Goal: Communication & Community: Answer question/provide support

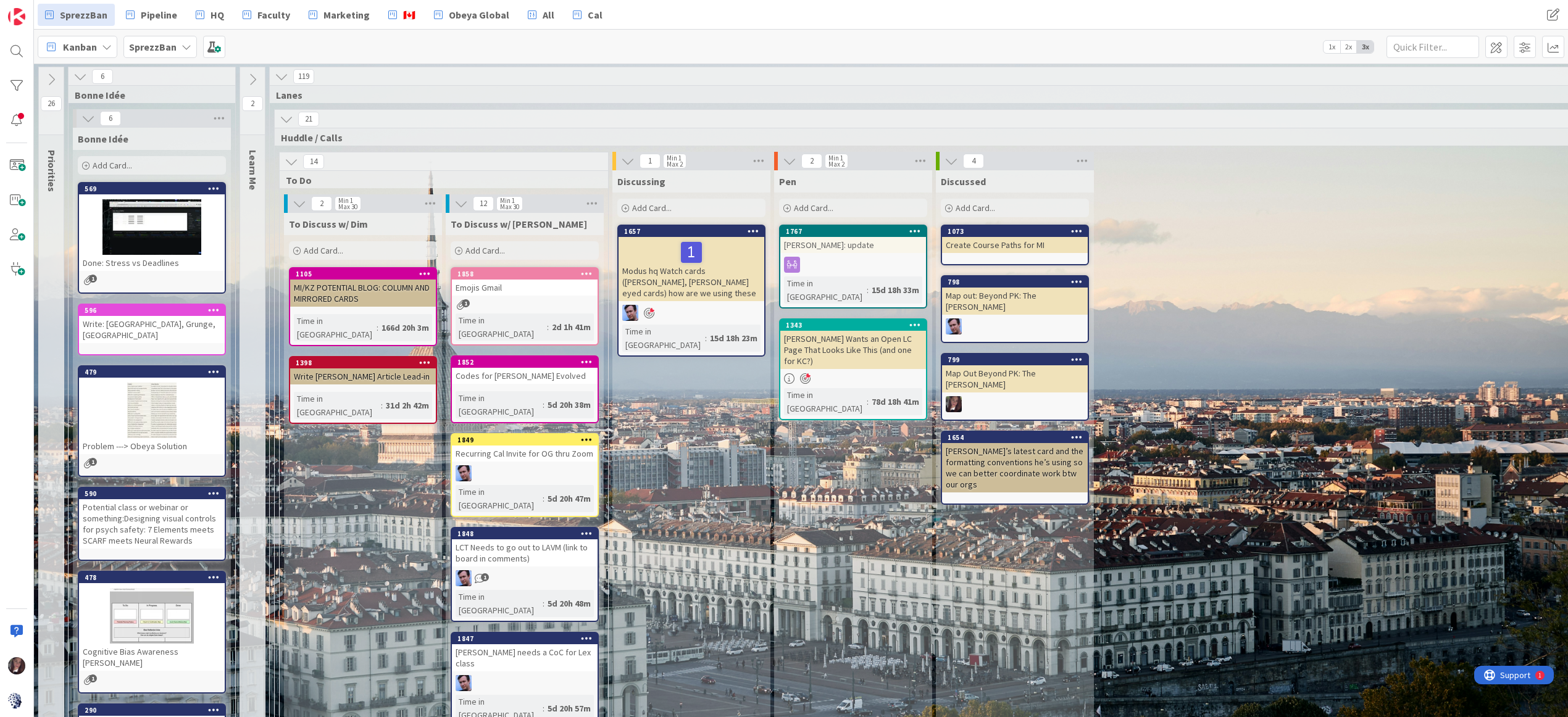
click at [140, 49] on b "SprezzBan" at bounding box center [153, 47] width 47 height 13
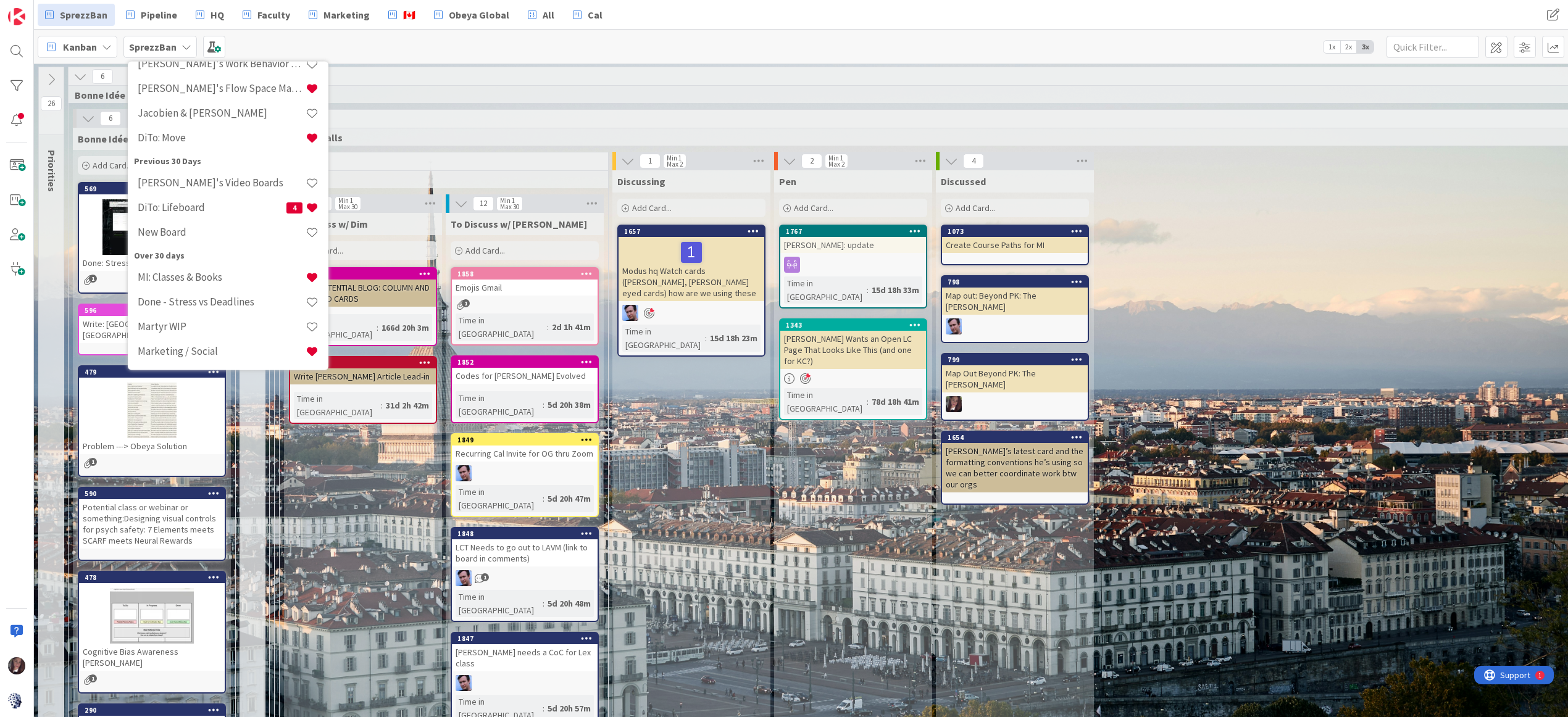
scroll to position [214, 0]
click at [222, 82] on h4 "Tonianne's Flow Space Mapping" at bounding box center [222, 83] width 168 height 13
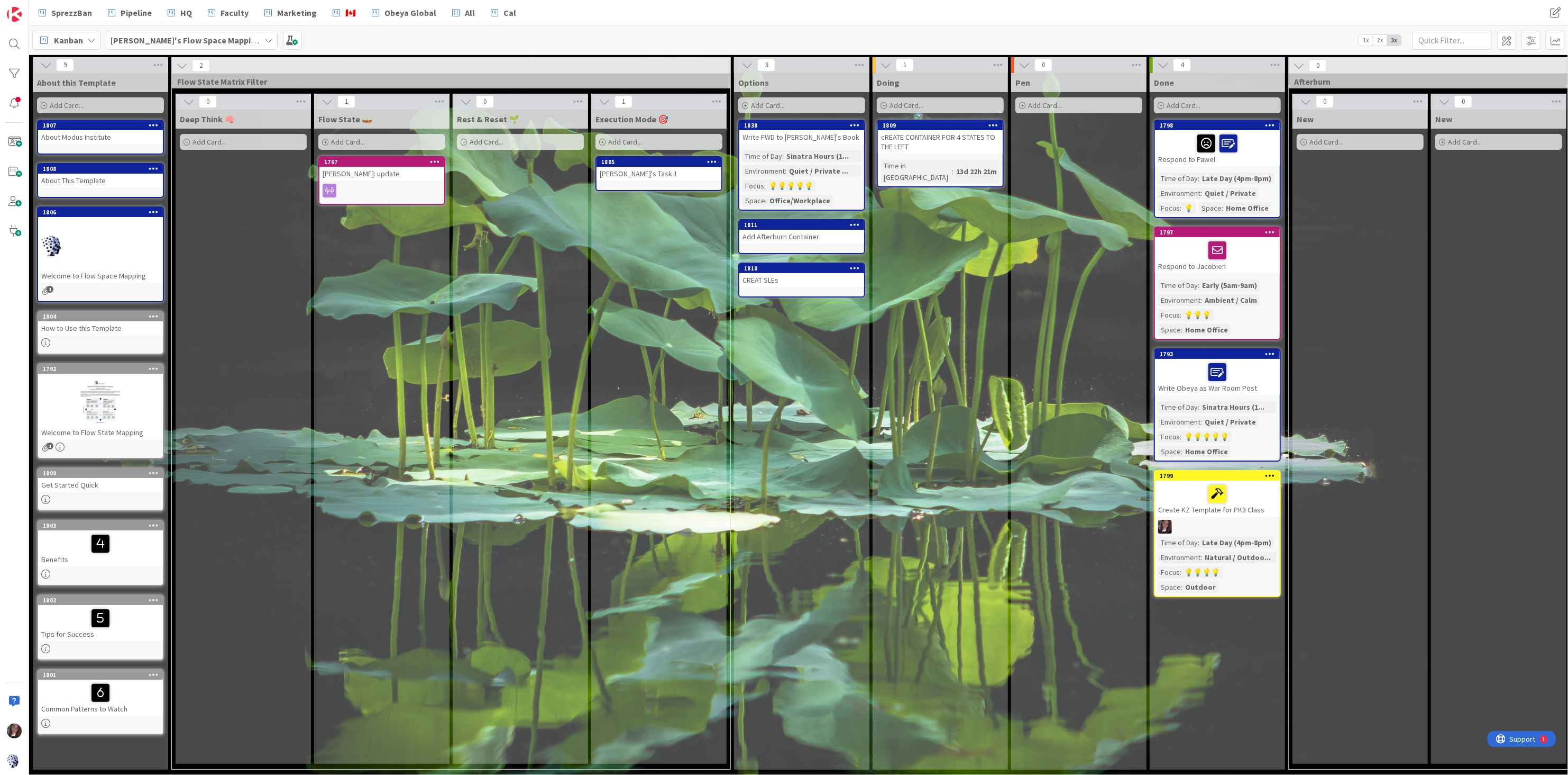
scroll to position [0, 17]
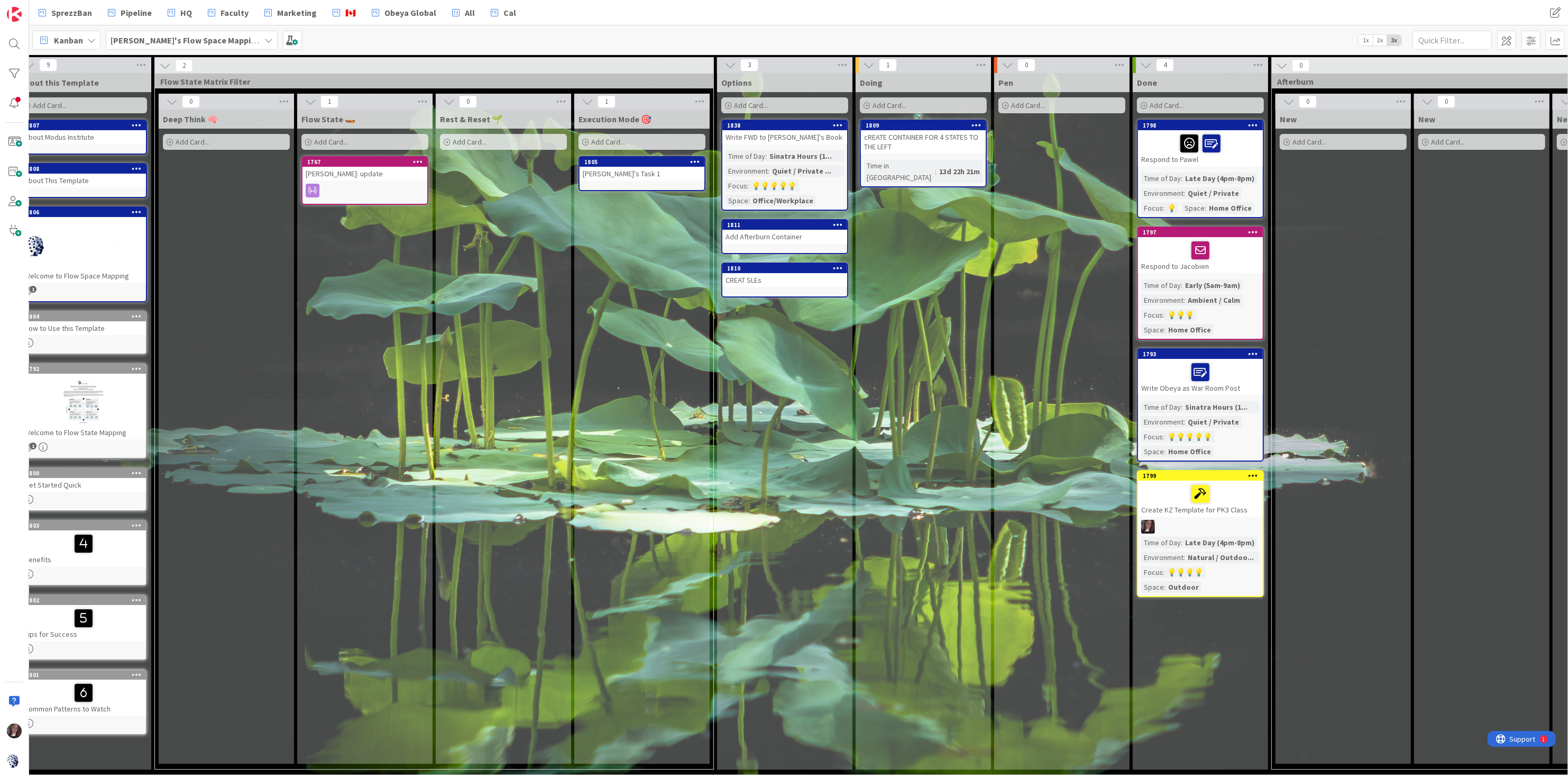
click at [1228, 165] on div "Respond to Pawel" at bounding box center [1201, 149] width 125 height 36
click at [1228, 165] on div "9 About this Template Add Card... 1807 About Modus Institute 1808 About This Te…" at bounding box center [798, 414] width 1539 height 720
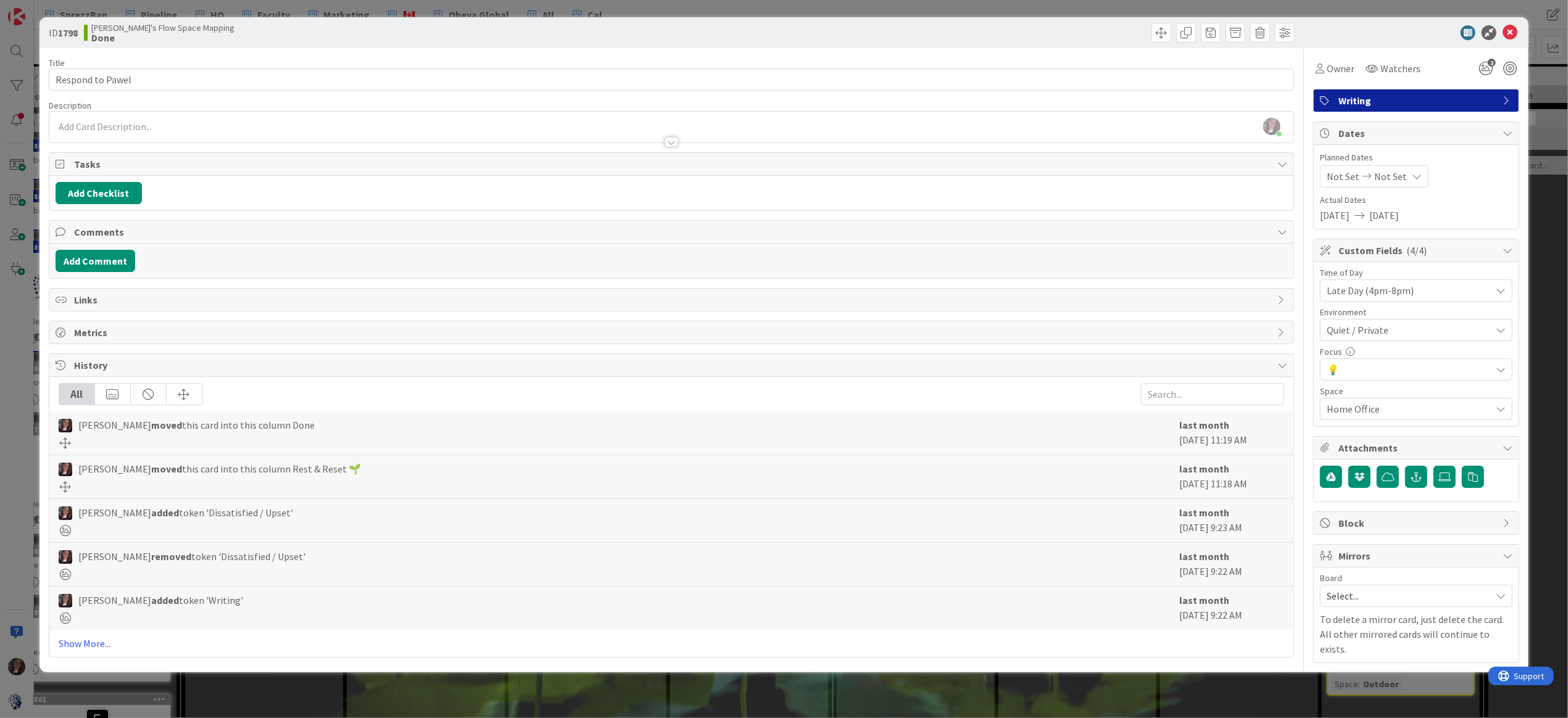
click at [1362, 369] on span "💡" at bounding box center [1408, 369] width 164 height 17
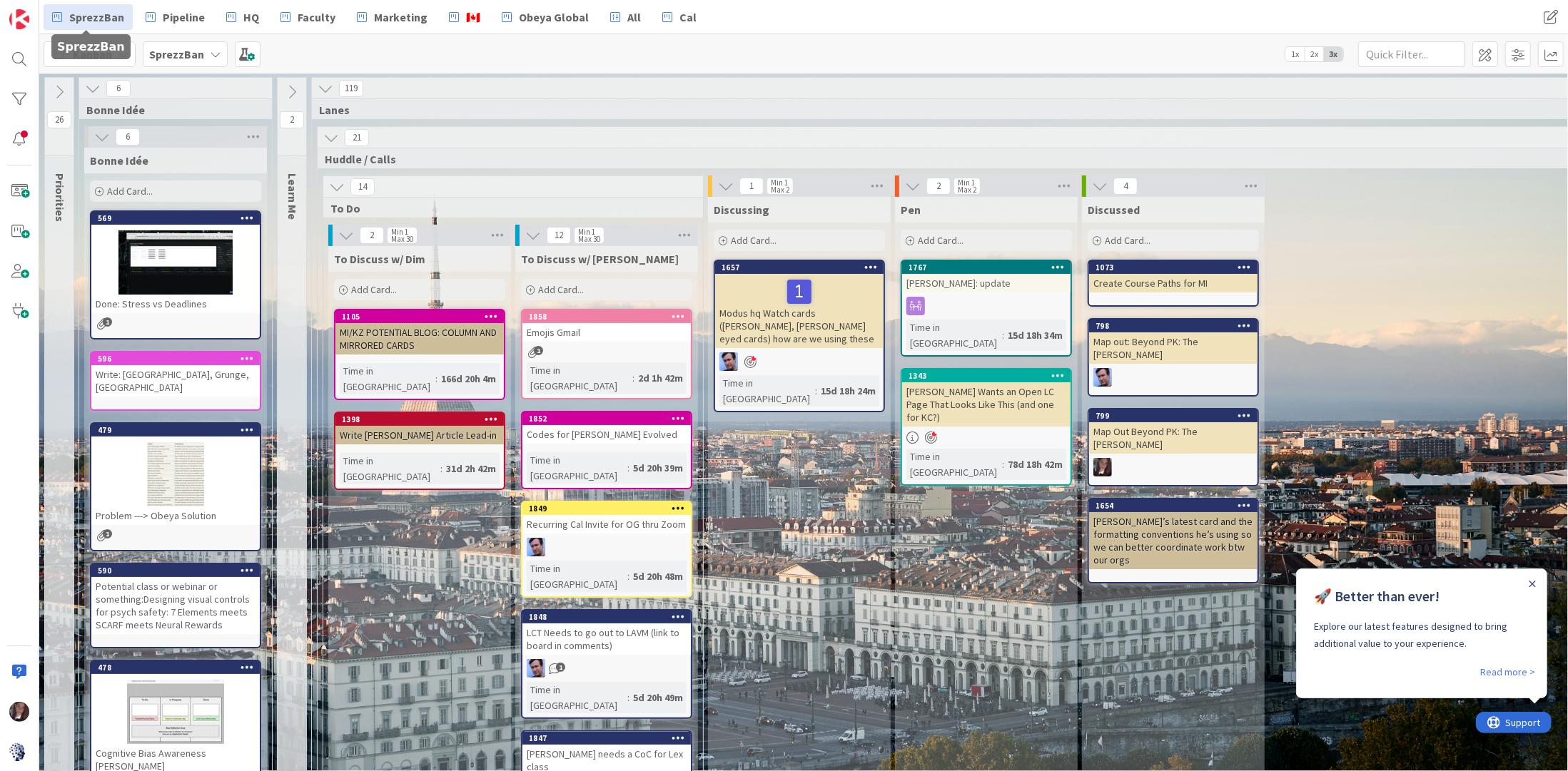
click at [117, 18] on span "SprezzBan" at bounding box center [97, 18] width 55 height 18
click at [89, 18] on span "SprezzBan" at bounding box center [97, 18] width 55 height 18
click at [22, 19] on img at bounding box center [19, 19] width 20 height 20
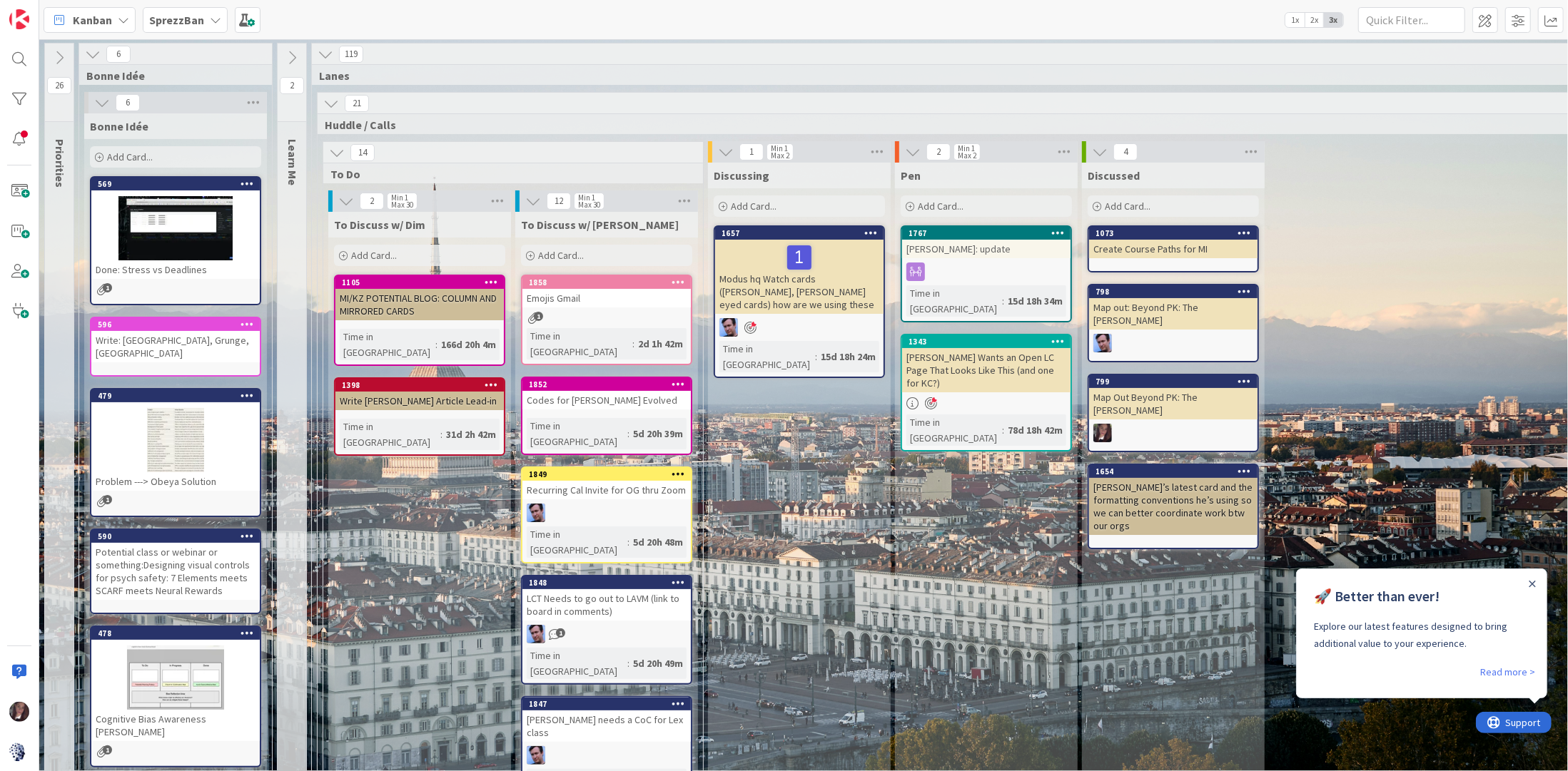
click at [103, 15] on span "Kanban" at bounding box center [92, 21] width 39 height 18
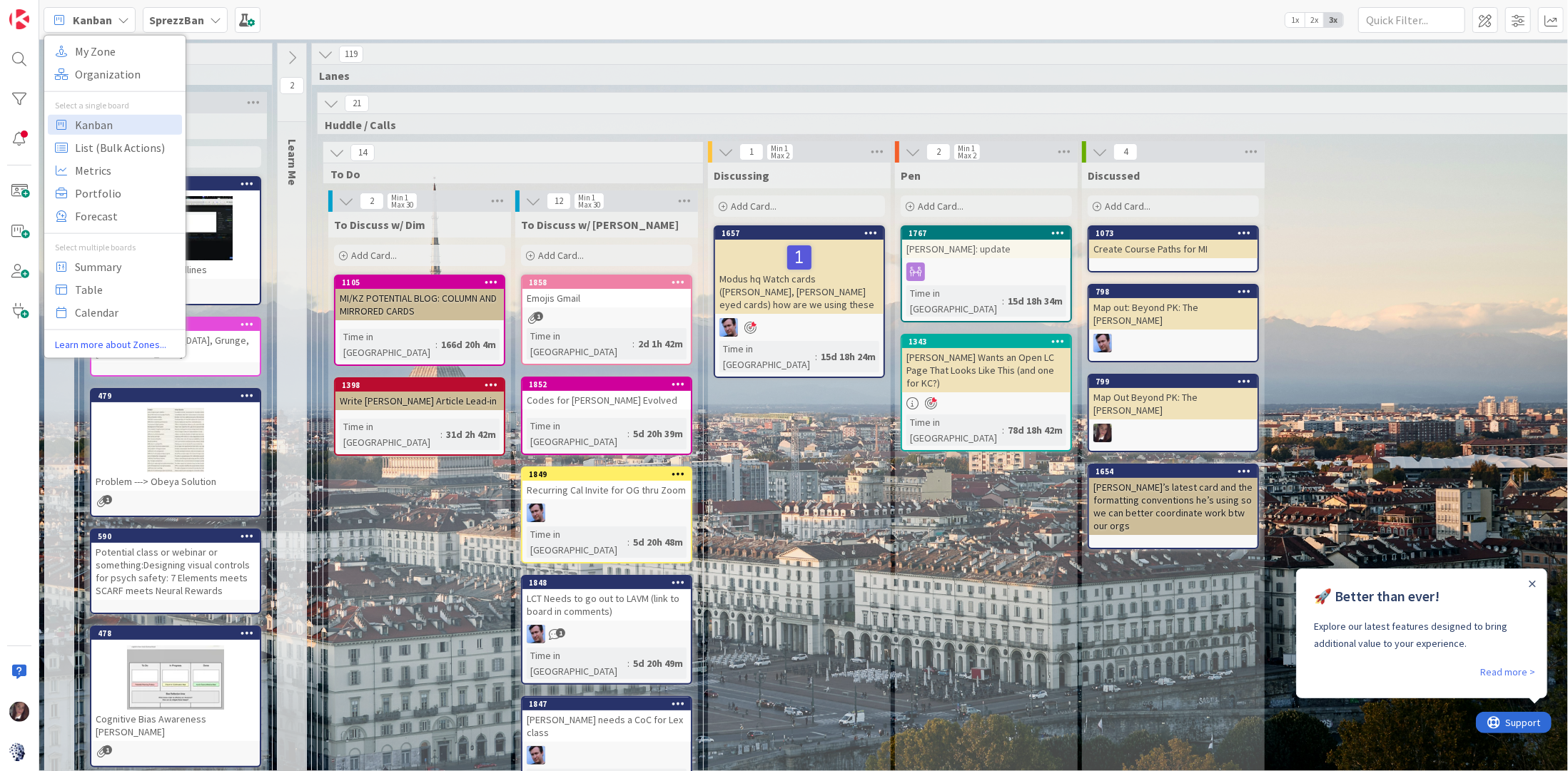
click at [171, 18] on b "SprezzBan" at bounding box center [177, 20] width 55 height 15
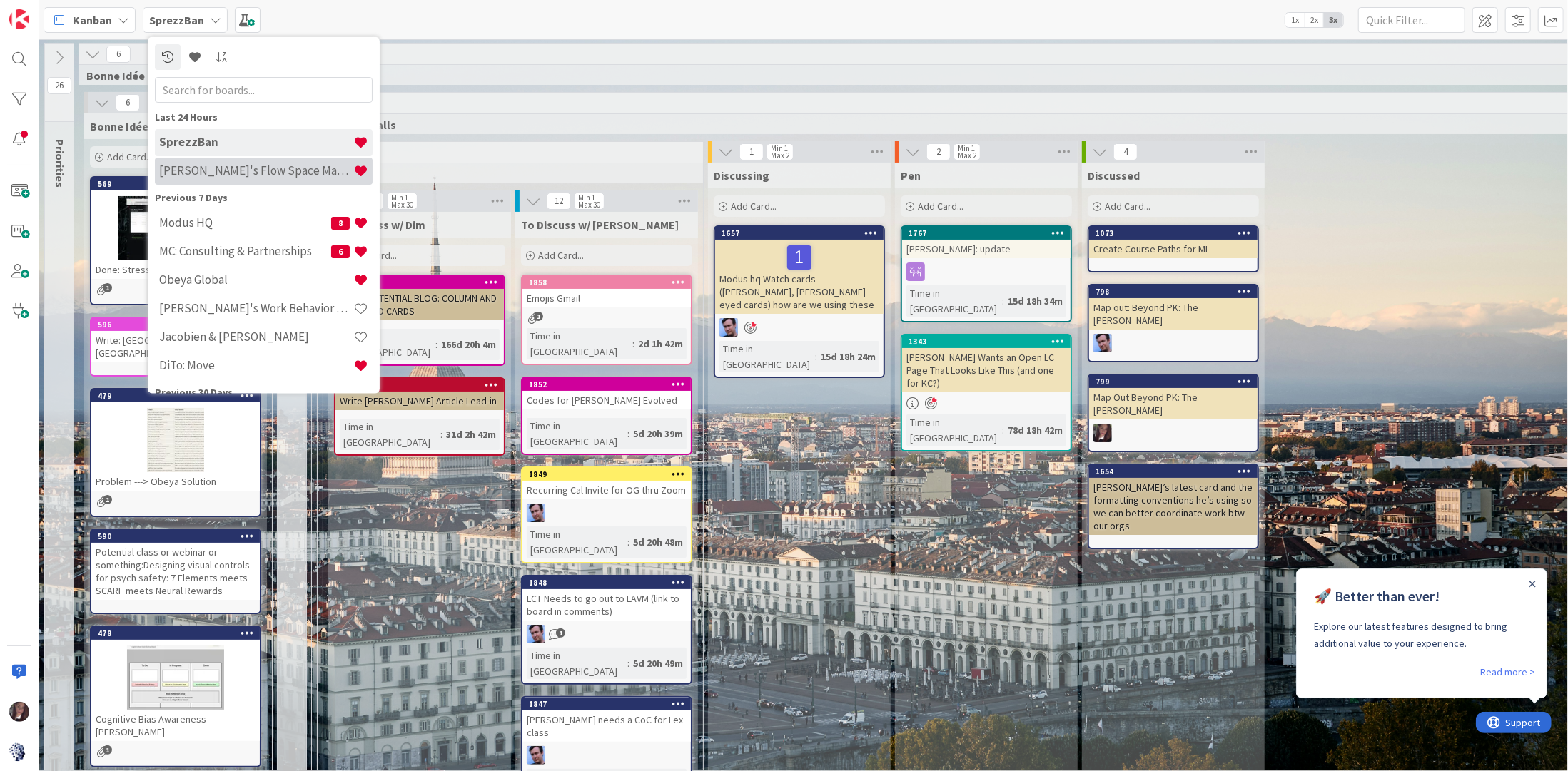
click at [226, 170] on h4 "Tonianne's Flow Space Mapping" at bounding box center [256, 170] width 195 height 15
